Goal: Task Accomplishment & Management: Use online tool/utility

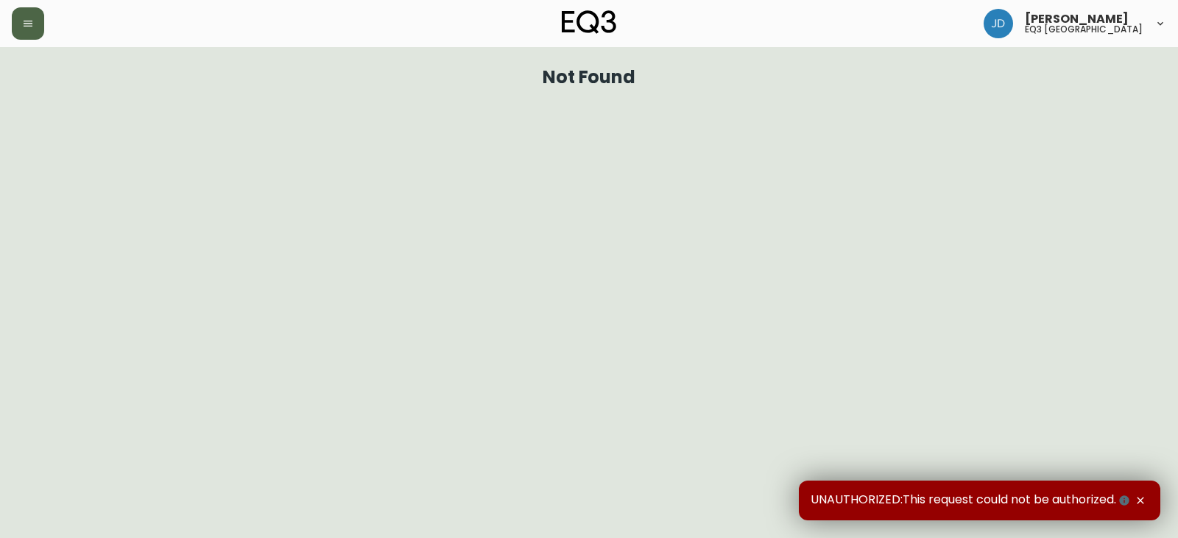
click at [43, 26] on button "button" at bounding box center [28, 23] width 32 height 32
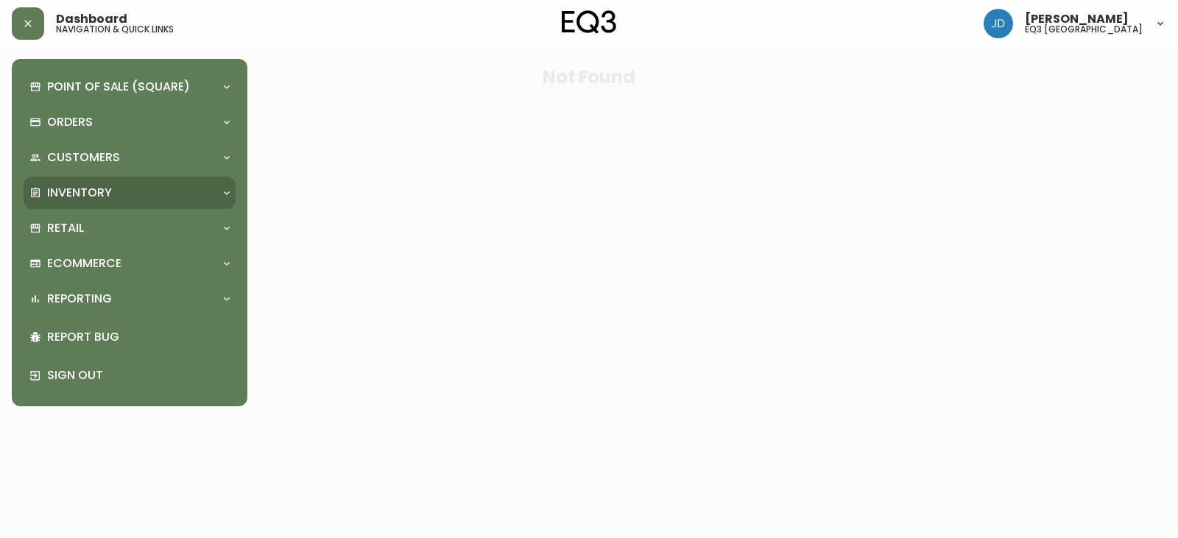
click at [99, 195] on p "Inventory" at bounding box center [79, 193] width 65 height 16
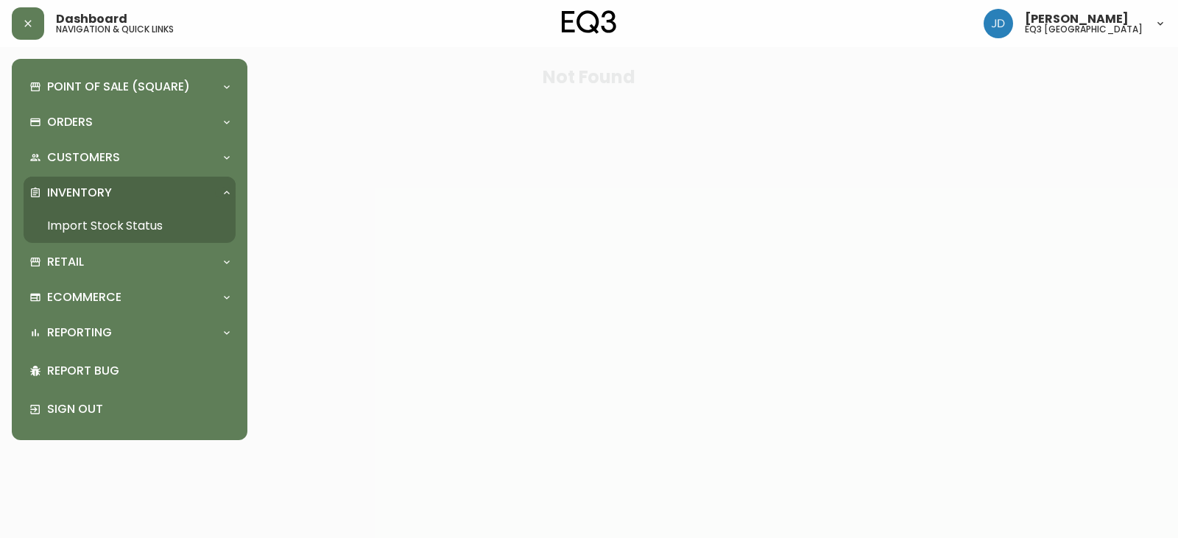
click at [94, 226] on link "Import Stock Status" at bounding box center [130, 226] width 212 height 34
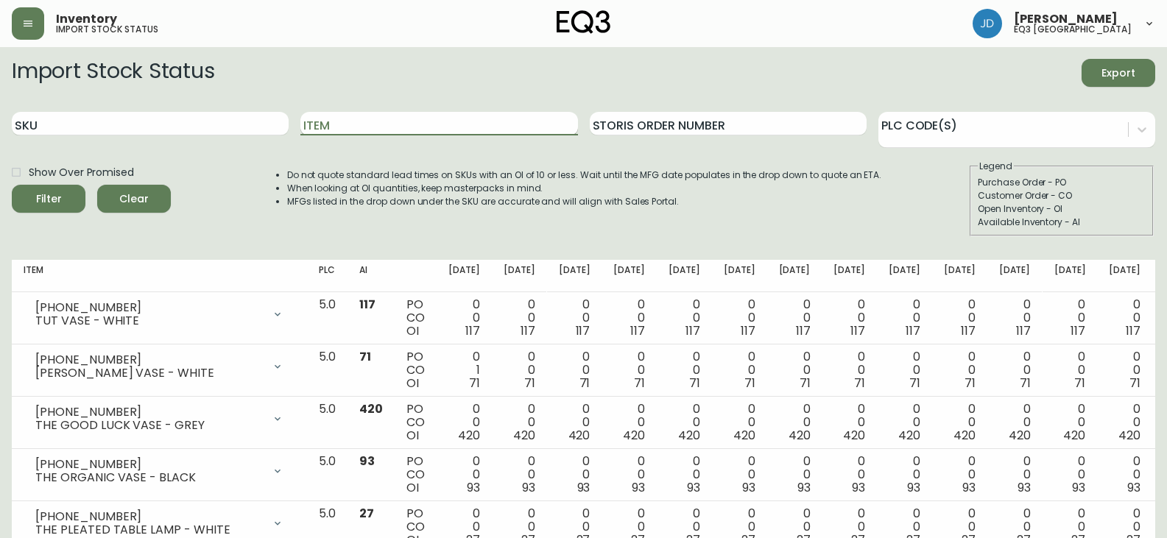
click at [448, 123] on input "Item" at bounding box center [438, 124] width 277 height 24
type input "ARC"
click at [59, 191] on div "Filter" at bounding box center [49, 199] width 26 height 18
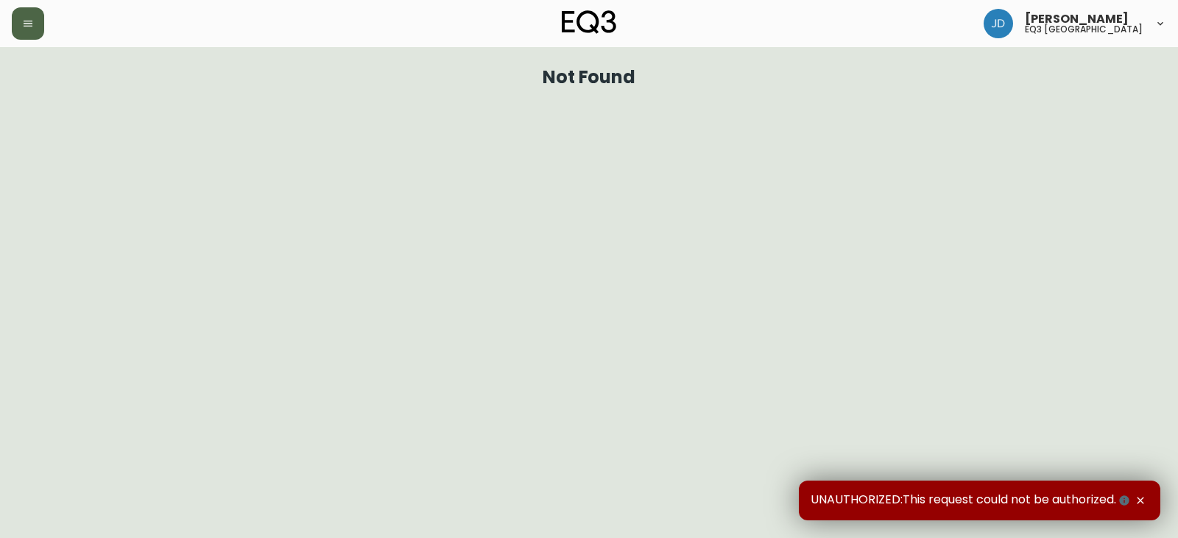
click at [26, 30] on button "button" at bounding box center [28, 23] width 32 height 32
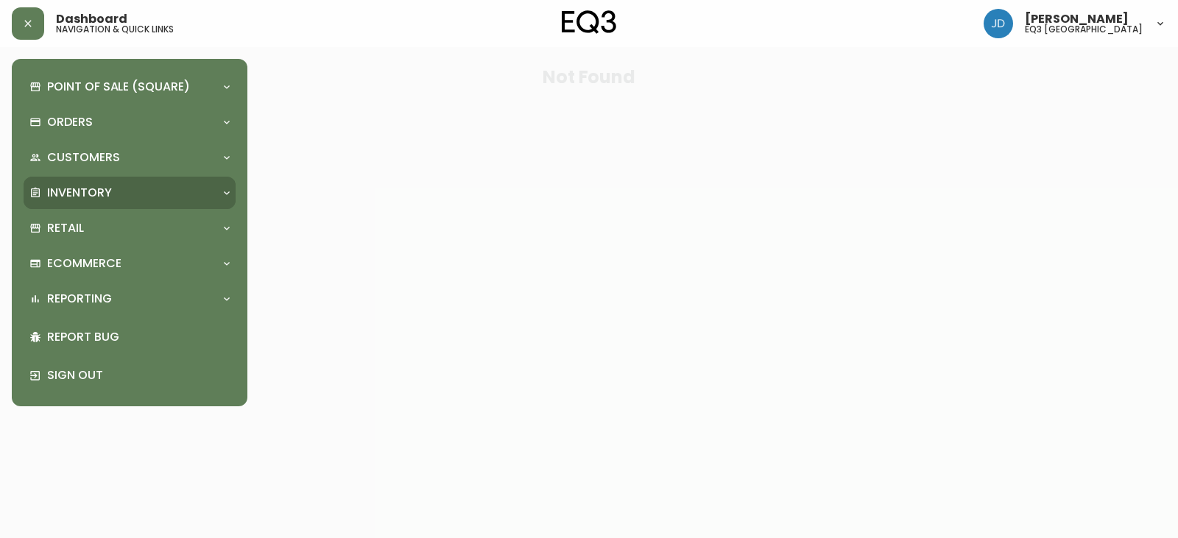
click at [70, 194] on p "Inventory" at bounding box center [79, 193] width 65 height 16
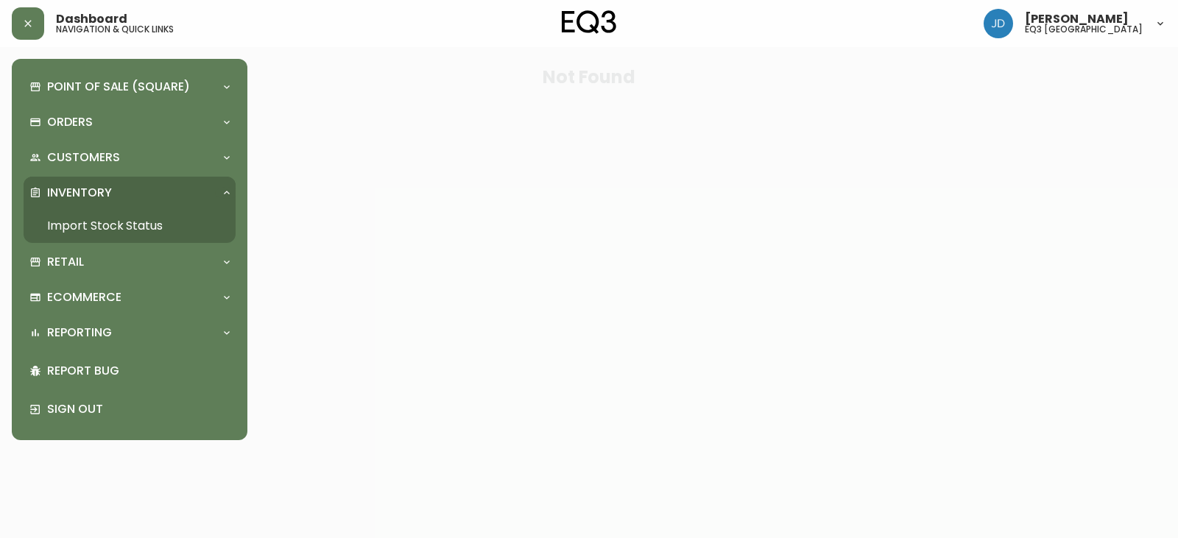
click at [77, 225] on link "Import Stock Status" at bounding box center [130, 226] width 212 height 34
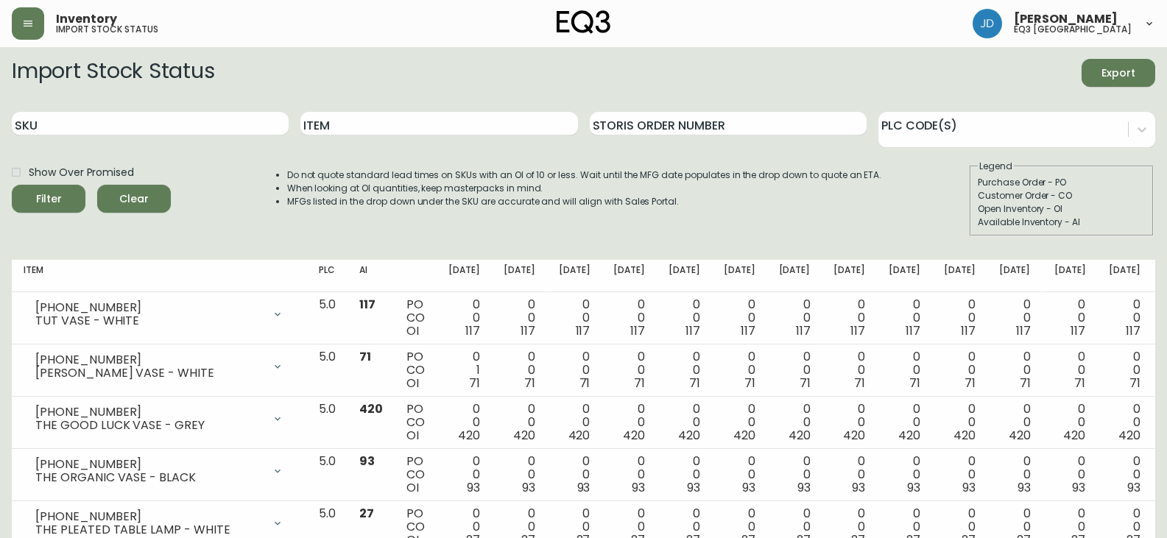
click at [434, 110] on div "Item" at bounding box center [438, 124] width 277 height 48
click at [448, 115] on input "Item" at bounding box center [438, 124] width 277 height 24
type input "ARC"
click at [41, 191] on icon "submit" at bounding box center [43, 197] width 15 height 15
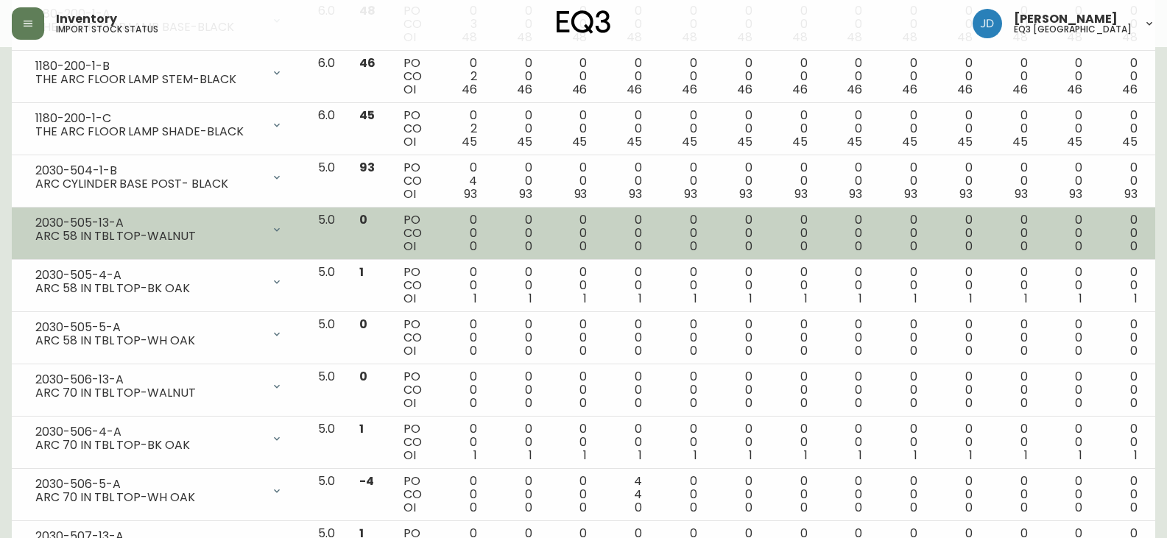
scroll to position [295, 0]
